Goal: Book appointment/travel/reservation

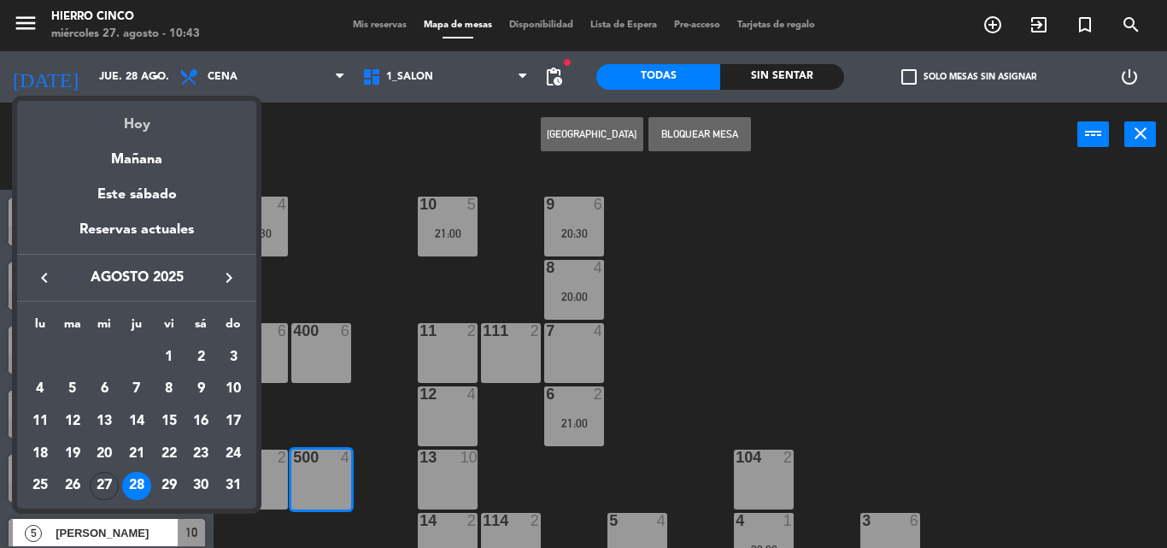
scroll to position [88, 0]
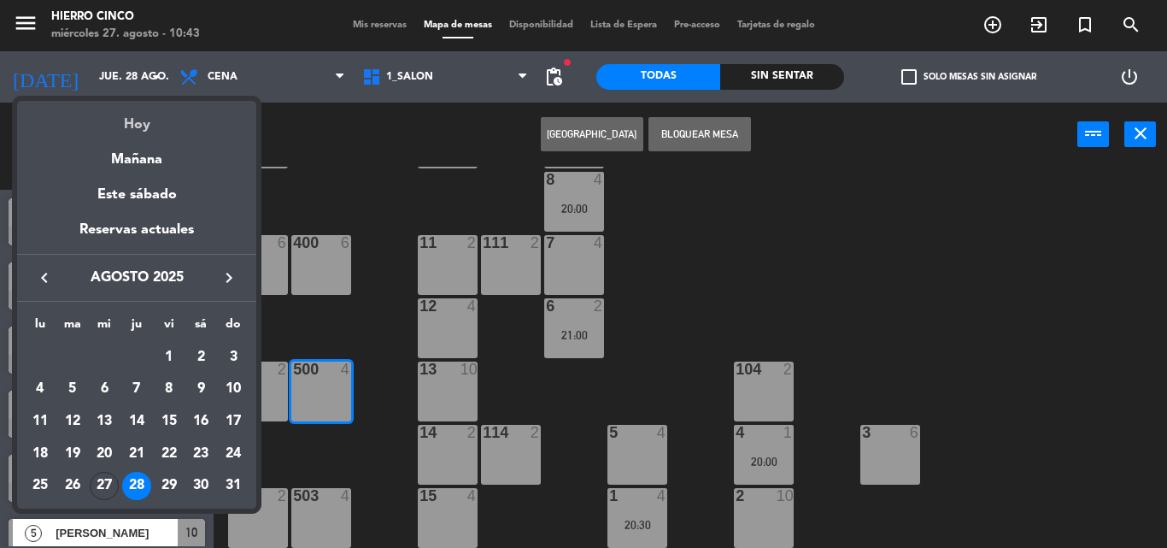
click at [147, 122] on div "Hoy" at bounding box center [136, 118] width 239 height 35
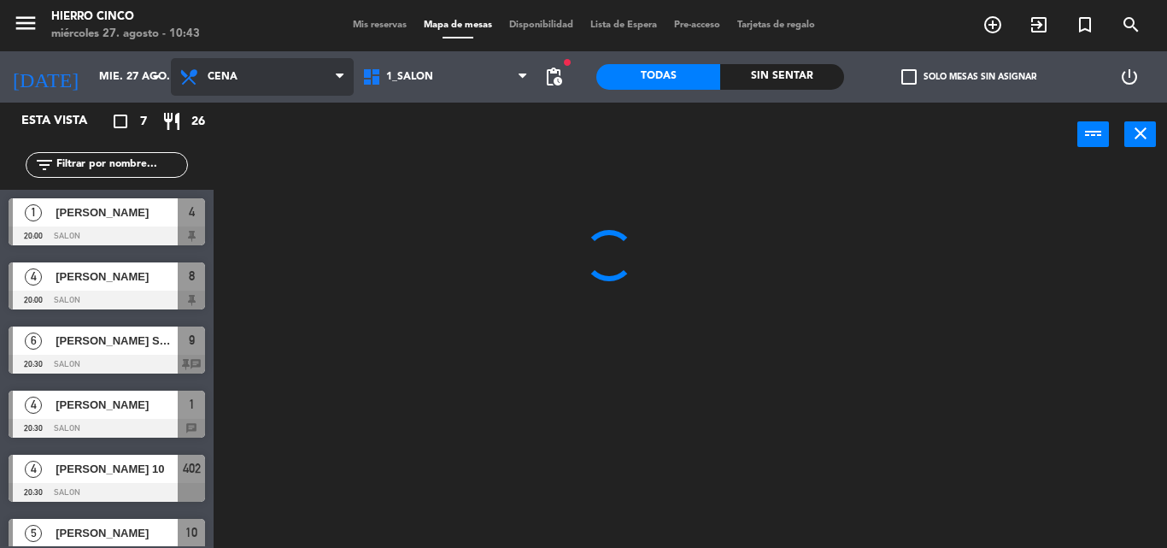
click at [237, 74] on span "Cena" at bounding box center [223, 77] width 30 height 12
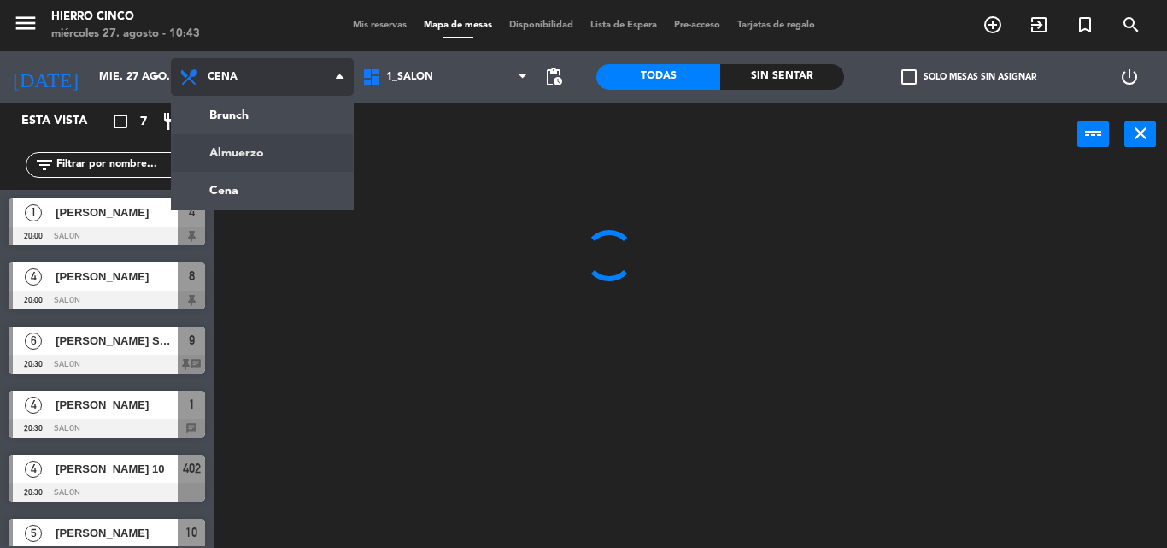
click at [240, 155] on ng-component "menu Hierro Cinco [DATE] 27. agosto - 10:43 Mis reservas Mapa de mesas Disponib…" at bounding box center [583, 274] width 1167 height 548
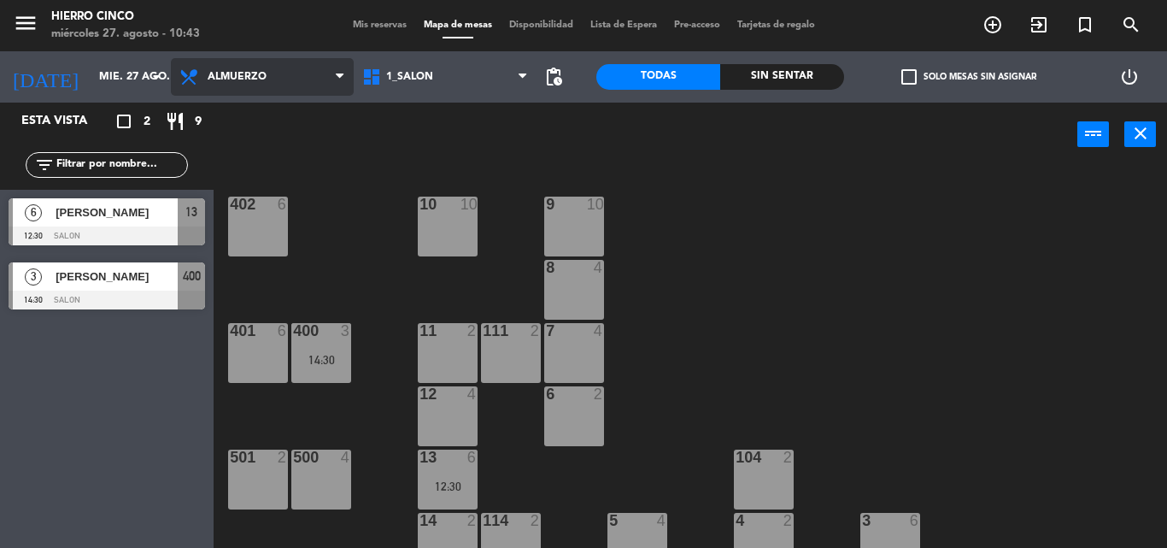
click at [243, 90] on span "Almuerzo" at bounding box center [262, 77] width 183 height 38
click at [257, 108] on div "power_input close" at bounding box center [646, 135] width 864 height 65
click at [275, 86] on span "Almuerzo" at bounding box center [262, 77] width 183 height 38
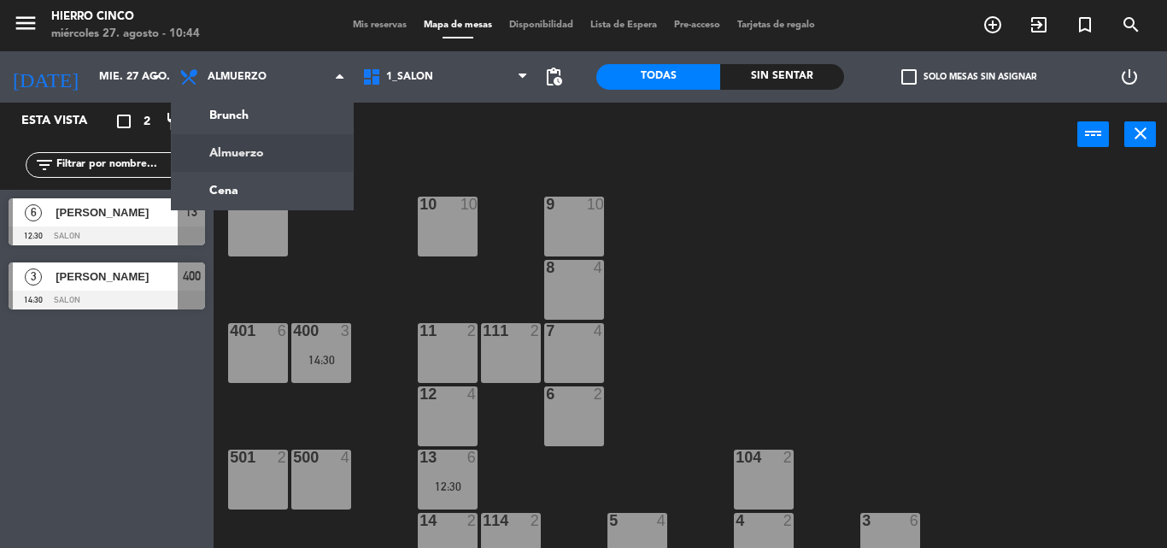
click at [409, 167] on div "402 6 9 10 10 10 8 4 401 6 400 3 14:30 7 4 11 2 111 2 6 2 12 4 13 6 12:30 500 4…" at bounding box center [696, 357] width 941 height 381
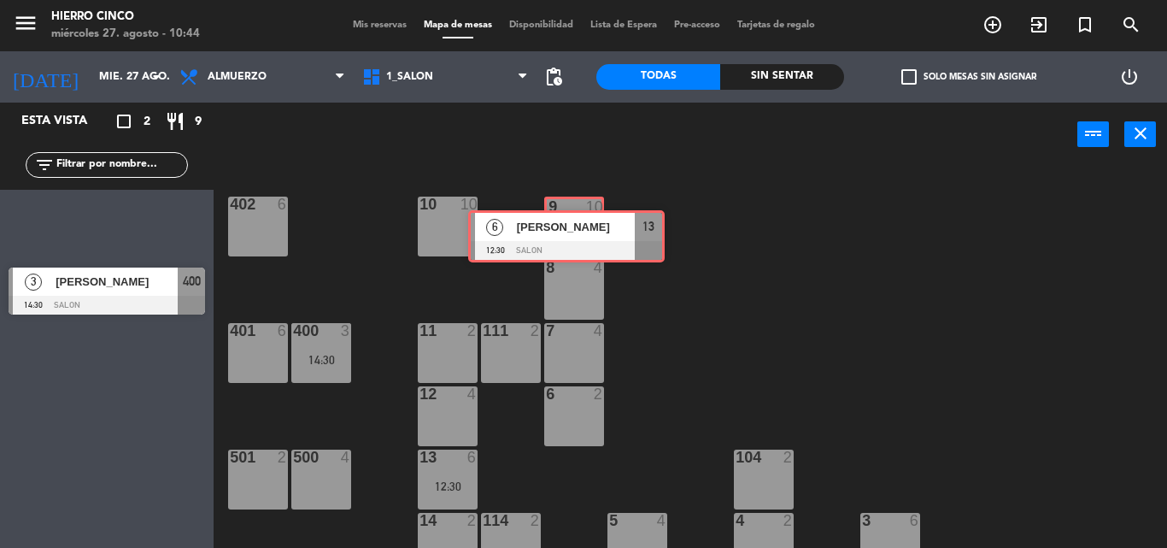
drag, startPoint x: 127, startPoint y: 223, endPoint x: 585, endPoint y: 234, distance: 458.0
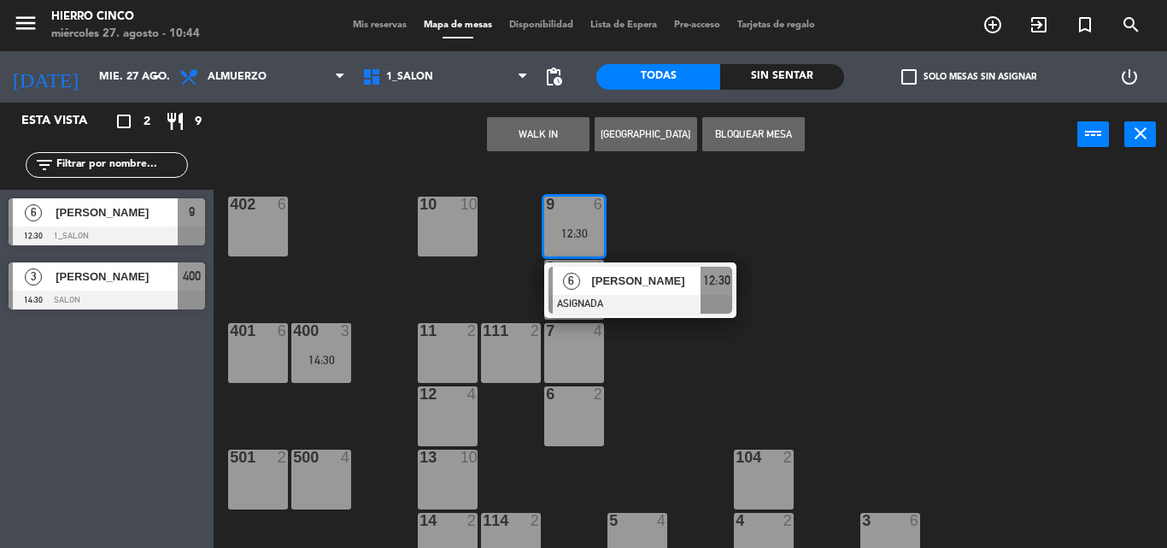
click at [735, 229] on div "402 6 9 6 12:30 6 [PERSON_NAME] ASIGNADA 12:30 10 10 8 4 401 6 400 3 14:30 7 4 …" at bounding box center [696, 357] width 941 height 381
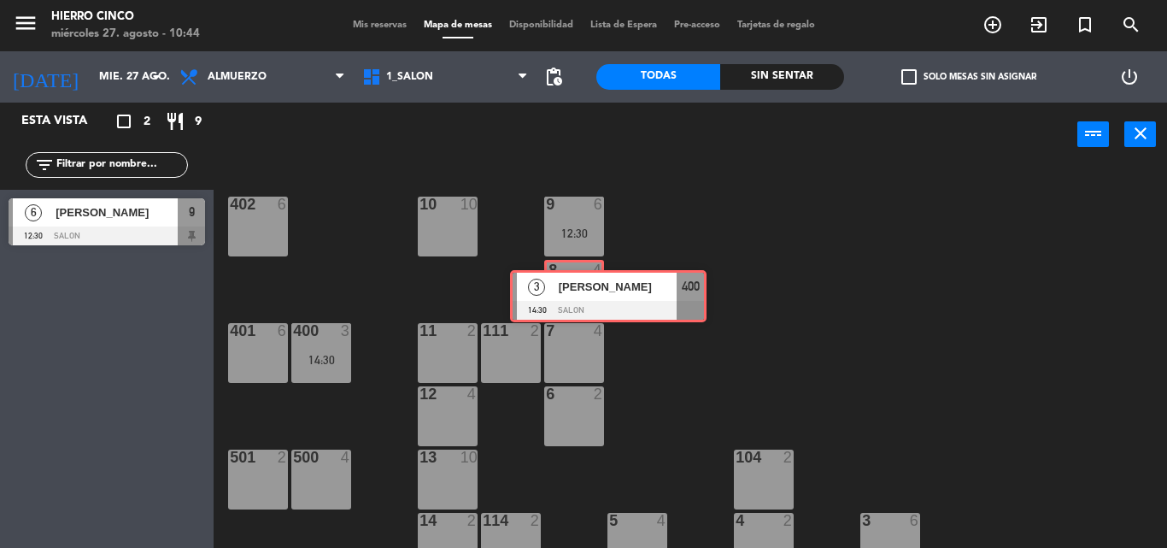
drag, startPoint x: 114, startPoint y: 294, endPoint x: 596, endPoint y: 299, distance: 482.7
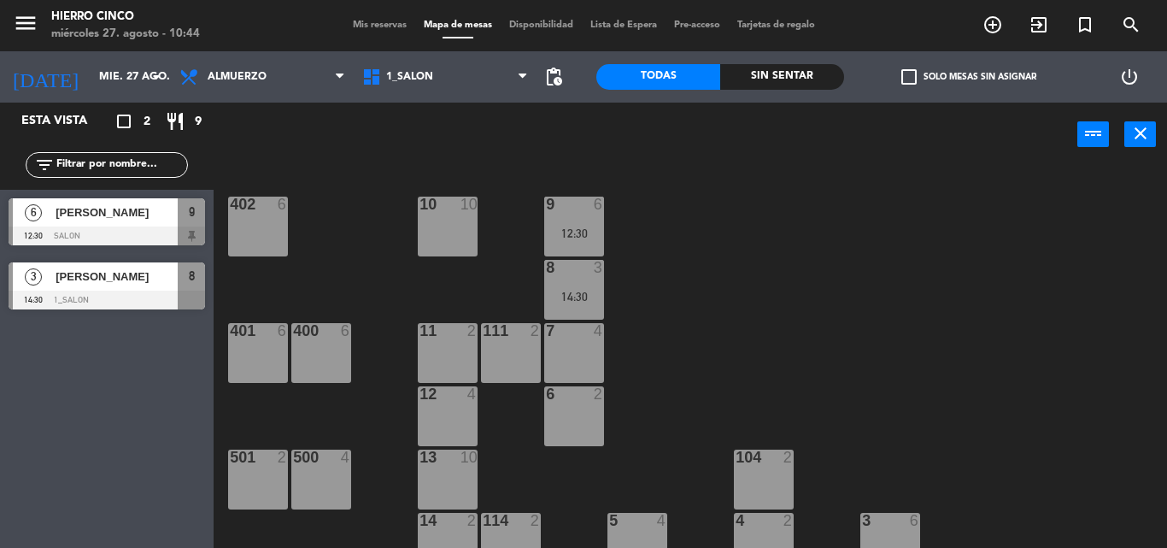
click at [691, 299] on div "402 6 9 6 12:30 10 10 8 3 14:30 401 6 400 6 7 4 11 2 111 2 6 2 12 4 13 10 500 4…" at bounding box center [696, 357] width 941 height 381
click at [332, 257] on div "402 6 9 6 12:30 10 10 8 3 14:30 401 6 400 6 7 4 11 2 111 2 6 2 12 4 13 10 500 4…" at bounding box center [696, 357] width 941 height 381
click at [218, 274] on main "402 6 9 6 12:30 10 10 8 3 14:30 401 6 400 6 7 4 11 2 111 2 6 2 12 4 13 10 500 4…" at bounding box center [690, 351] width 953 height 393
click at [129, 78] on input "mié. 27 ago." at bounding box center [163, 76] width 144 height 29
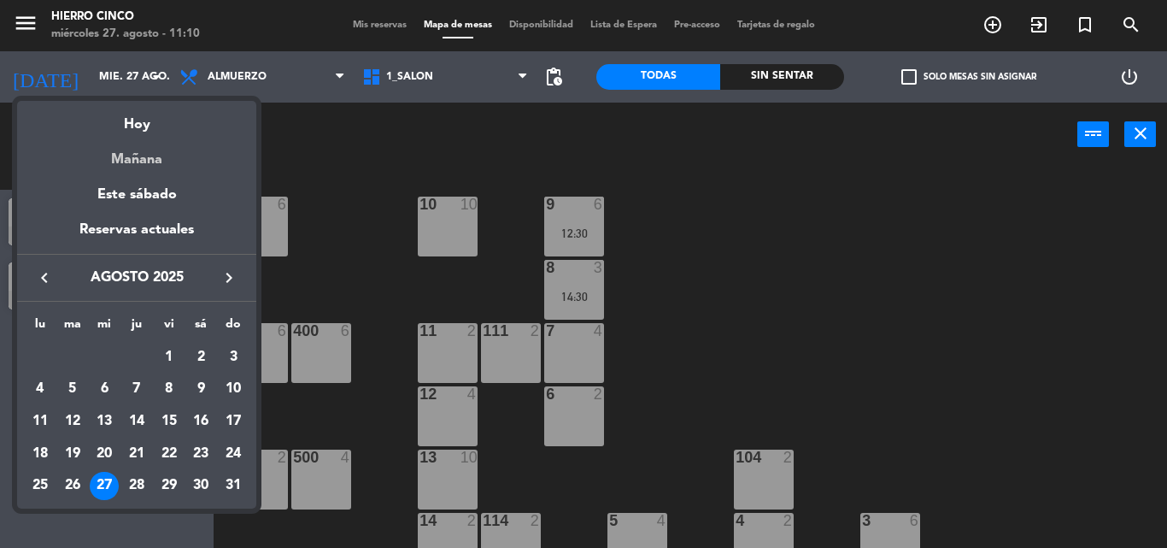
click at [143, 157] on div "Mañana" at bounding box center [136, 153] width 239 height 35
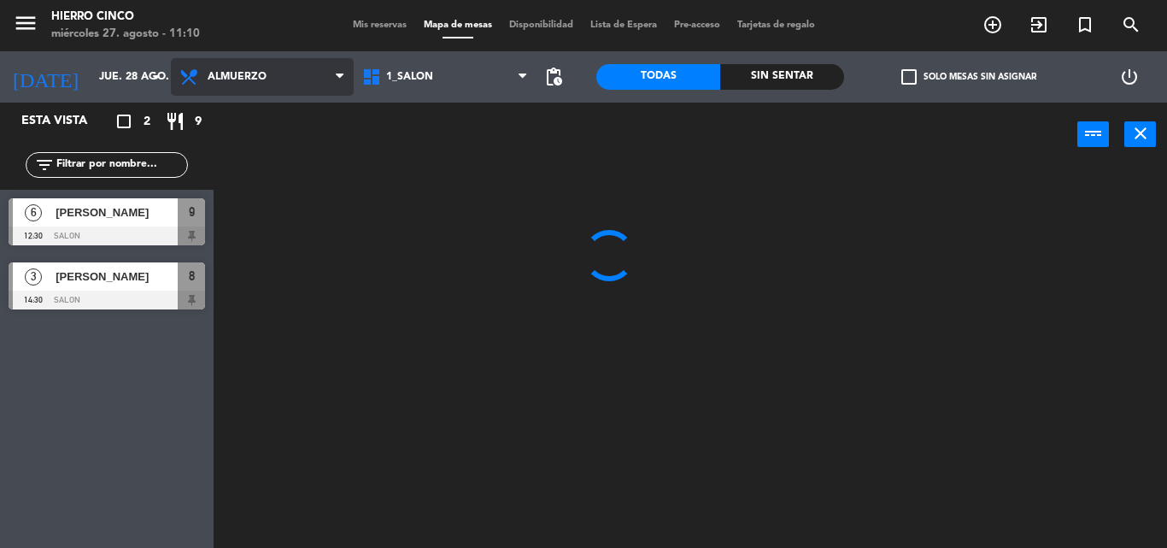
click at [221, 86] on span "Almuerzo" at bounding box center [262, 77] width 183 height 38
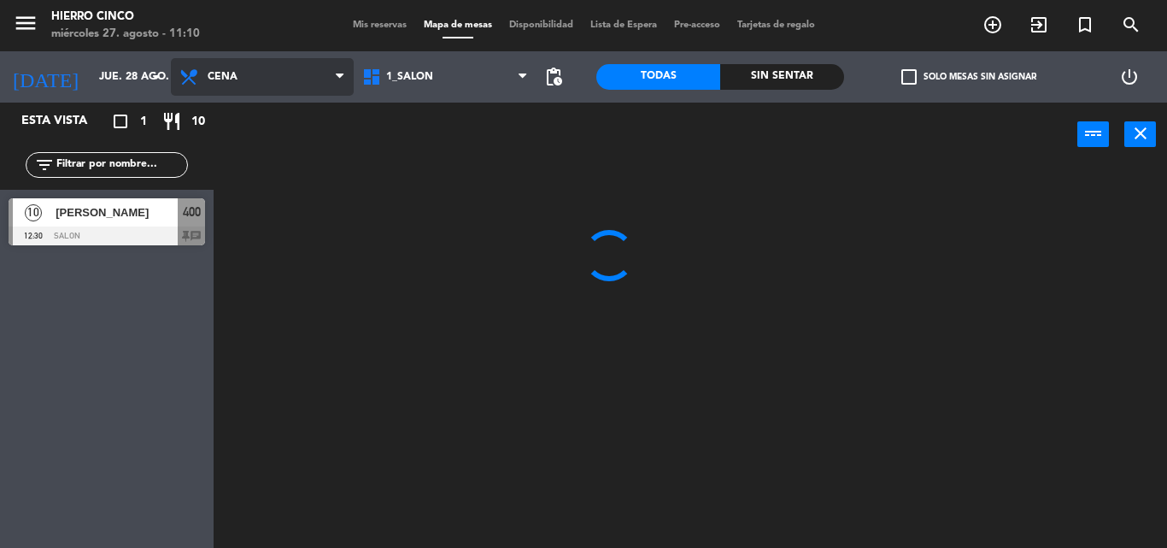
click at [226, 189] on ng-component "menu Hierro Cinco [DATE] 27. agosto - 11:10 Mis reservas Mapa de mesas Disponib…" at bounding box center [583, 274] width 1167 height 548
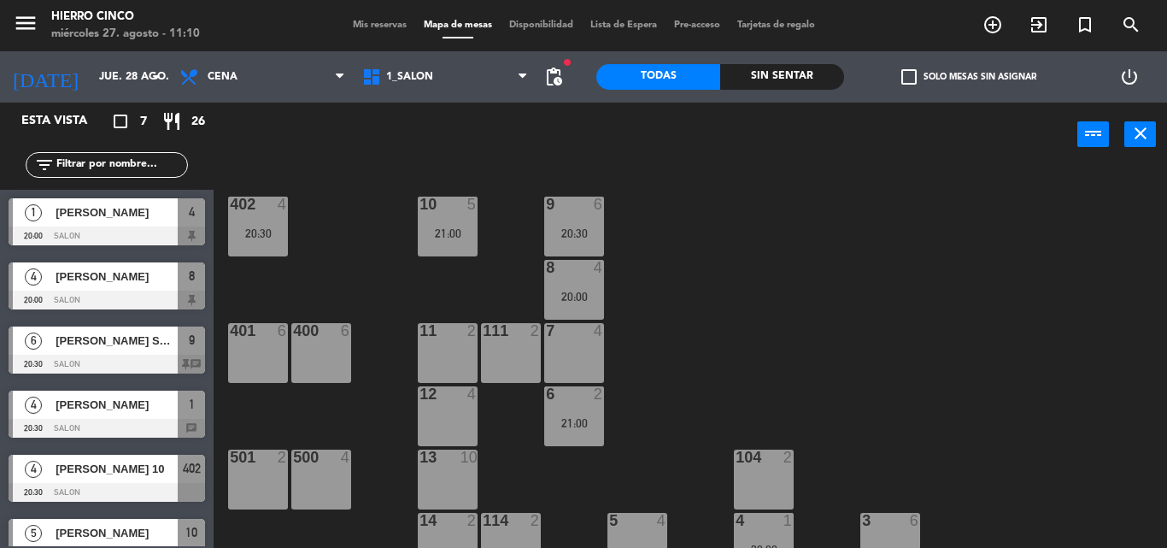
click at [253, 159] on div "power_input close" at bounding box center [646, 135] width 864 height 65
click at [104, 72] on input "jue. 28 ago." at bounding box center [163, 76] width 144 height 29
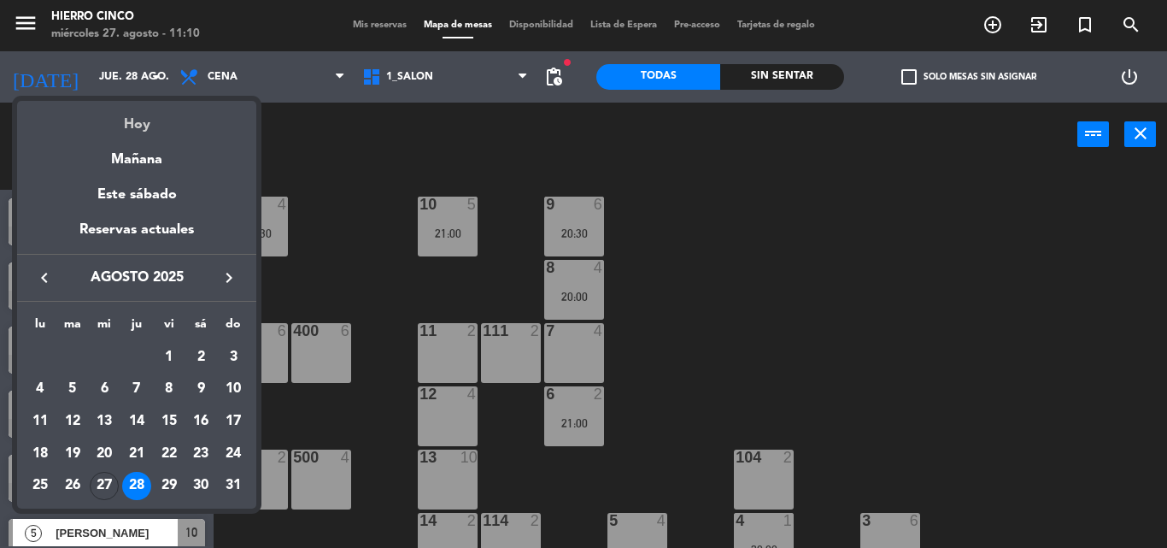
click at [122, 112] on div "Hoy" at bounding box center [136, 118] width 239 height 35
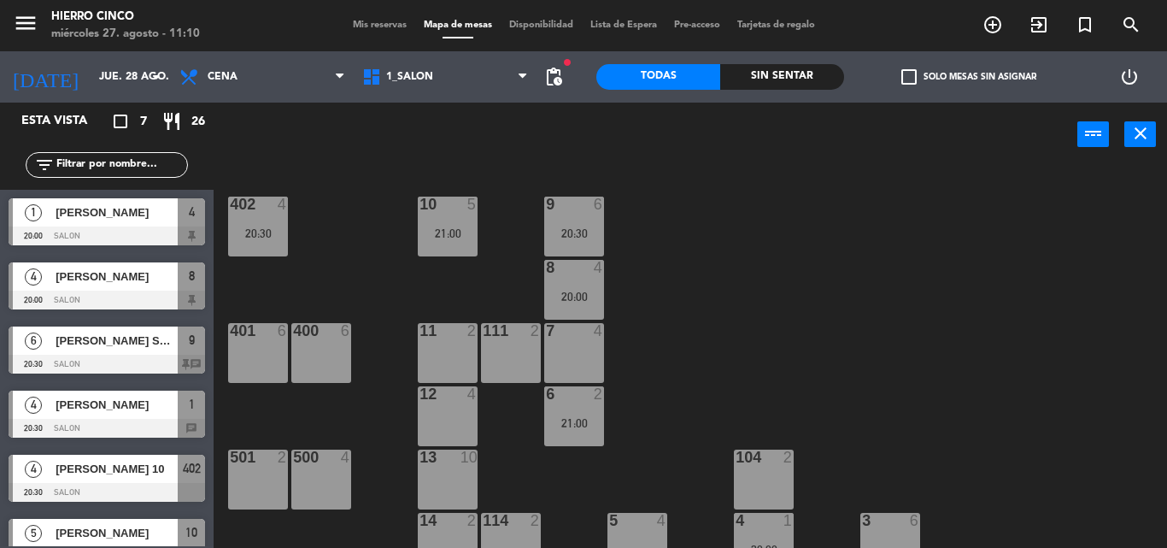
type input "mié. 27 ago."
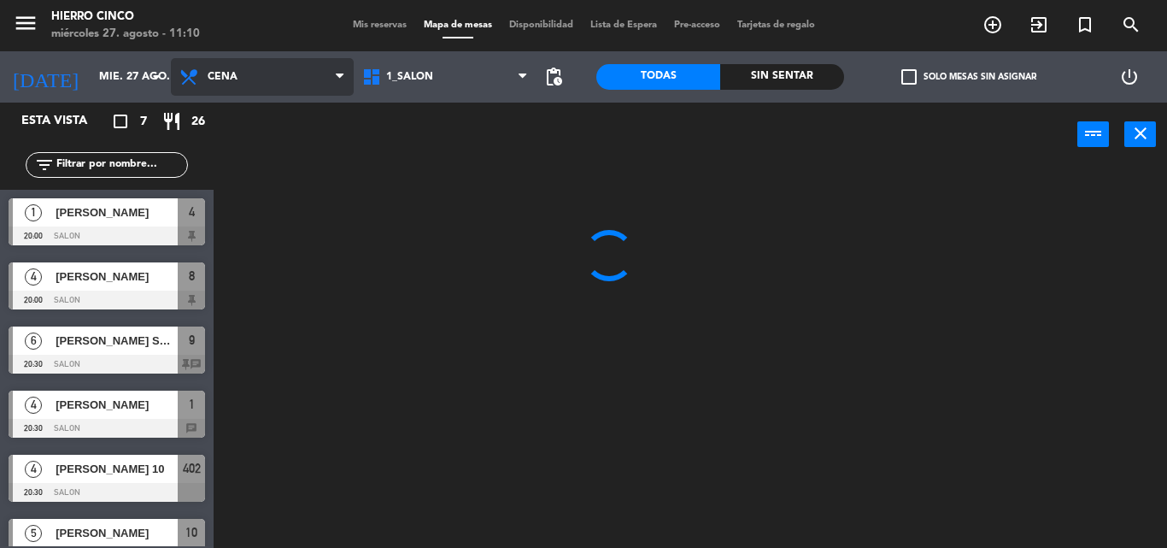
click at [205, 70] on span "Cena" at bounding box center [262, 77] width 183 height 38
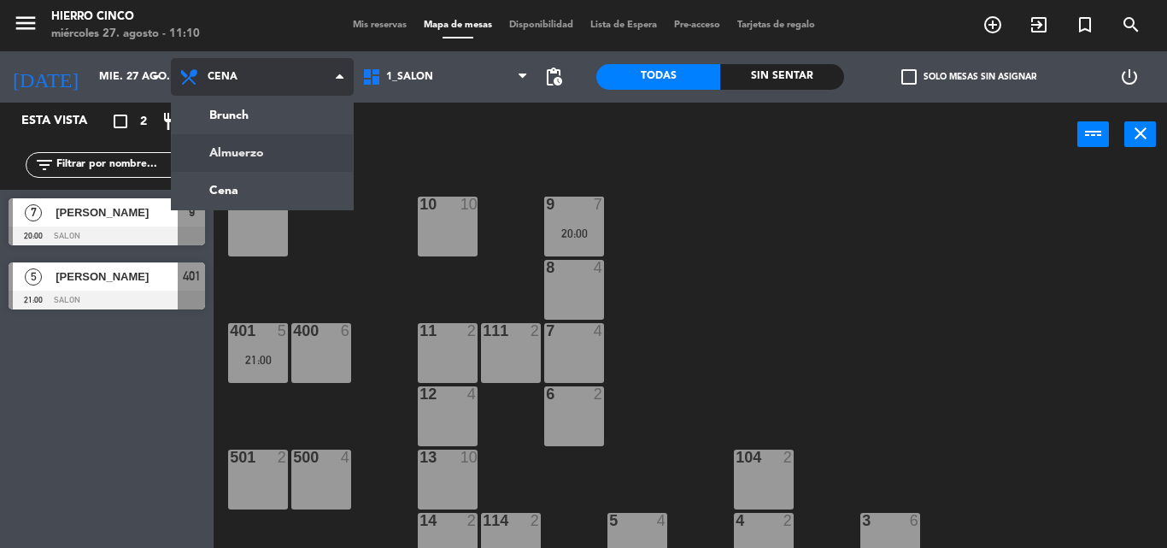
click at [236, 144] on ng-component "menu Hierro Cinco [DATE] 27. agosto - 11:10 Mis reservas Mapa de mesas Disponib…" at bounding box center [583, 274] width 1167 height 548
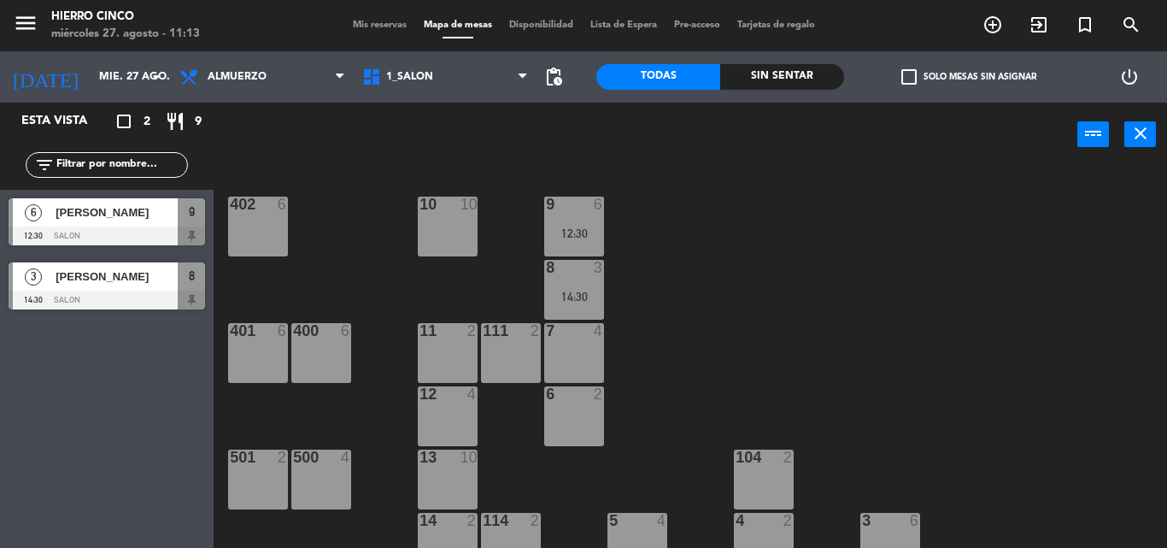
click at [231, 202] on div "402" at bounding box center [230, 203] width 1 height 15
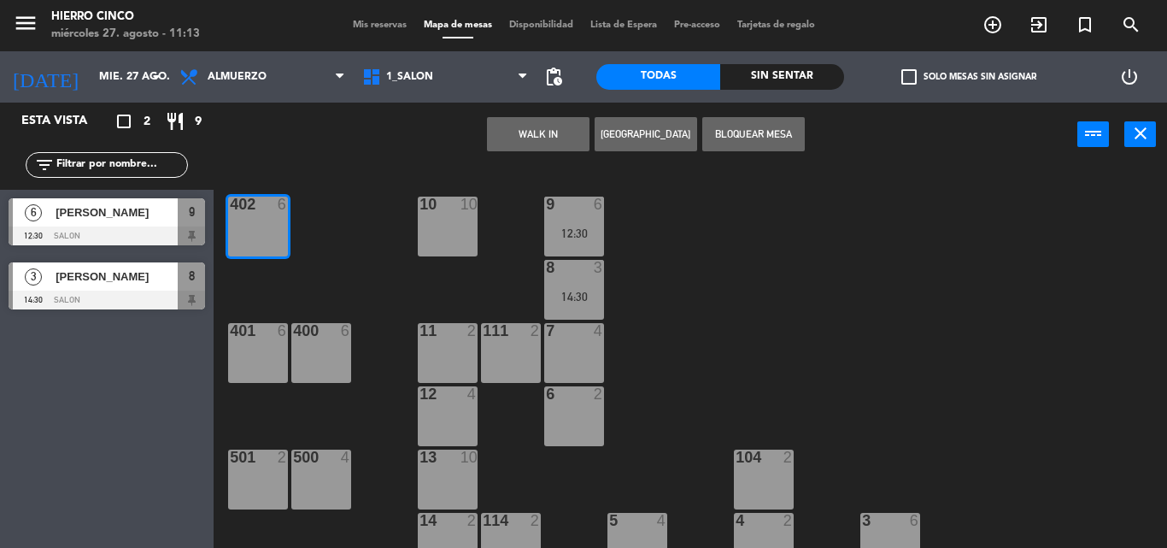
click at [355, 168] on div "402 6 9 6 12:30 10 10 8 3 14:30 401 6 400 6 7 4 11 2 111 2 6 2 12 4 13 10 500 4…" at bounding box center [696, 357] width 941 height 381
